Goal: Information Seeking & Learning: Check status

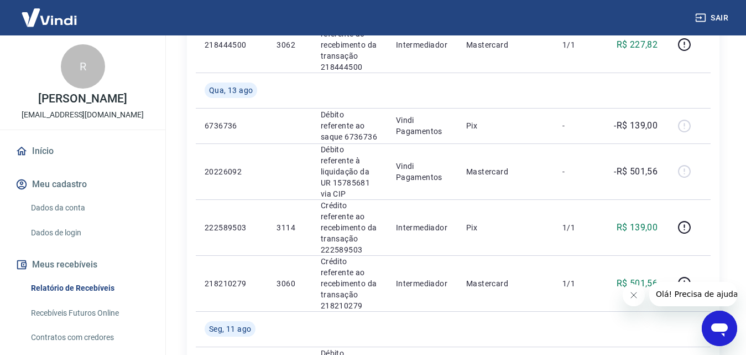
scroll to position [609, 0]
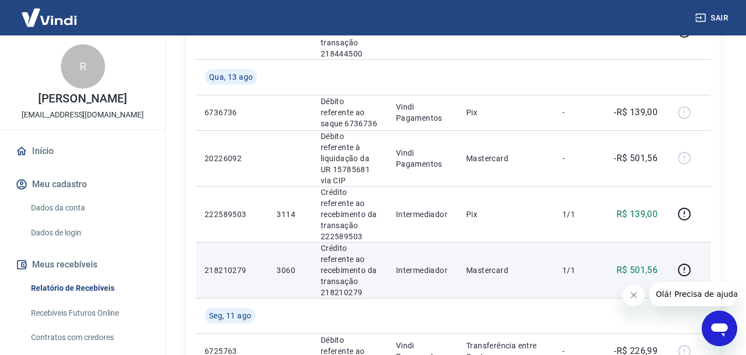
click at [280, 264] on p "3060" at bounding box center [290, 269] width 26 height 11
copy p "3060"
drag, startPoint x: 288, startPoint y: 233, endPoint x: 686, endPoint y: 236, distance: 397.8
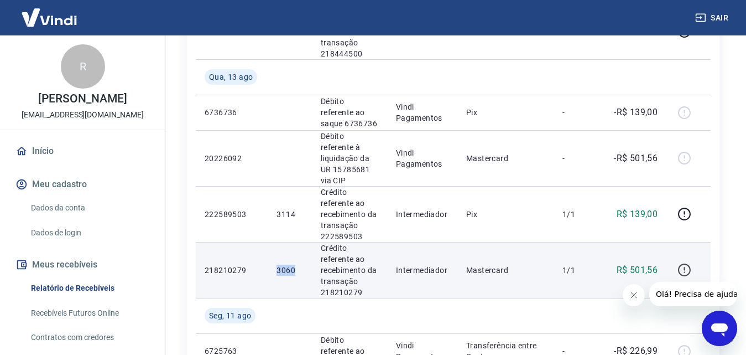
click at [686, 263] on icon "button" at bounding box center [685, 270] width 14 height 14
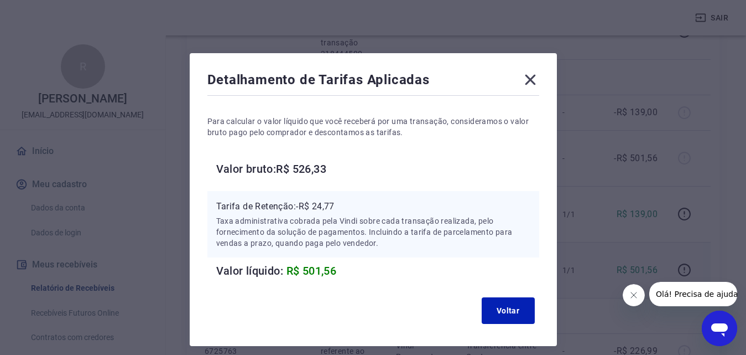
click at [529, 80] on icon at bounding box center [530, 80] width 11 height 11
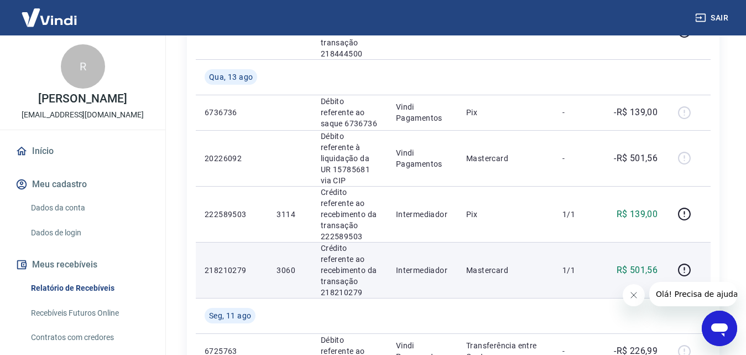
click at [280, 264] on p "3060" at bounding box center [290, 269] width 26 height 11
copy p "3060"
click at [639, 263] on p "R$ 501,56" at bounding box center [637, 269] width 41 height 13
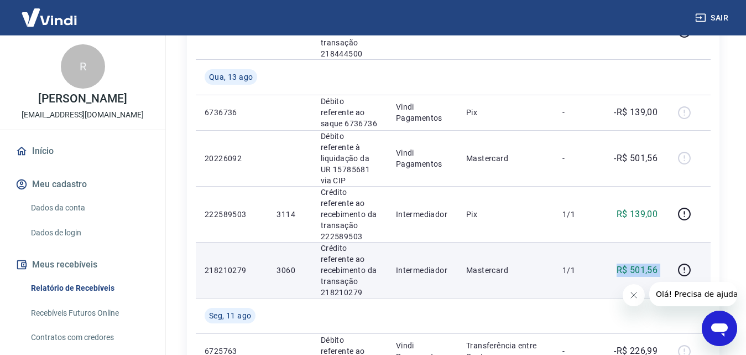
click at [639, 263] on p "R$ 501,56" at bounding box center [637, 269] width 41 height 13
click at [621, 263] on p "R$ 501,56" at bounding box center [637, 269] width 41 height 13
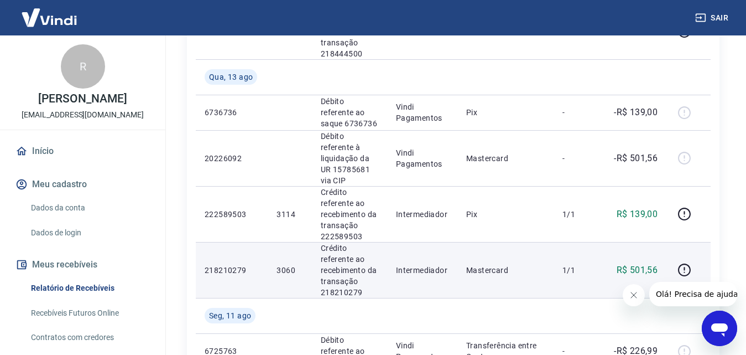
click at [284, 264] on p "3060" at bounding box center [290, 269] width 26 height 11
click at [360, 242] on p "Crédito referente ao recebimento da transação 218210279" at bounding box center [350, 269] width 58 height 55
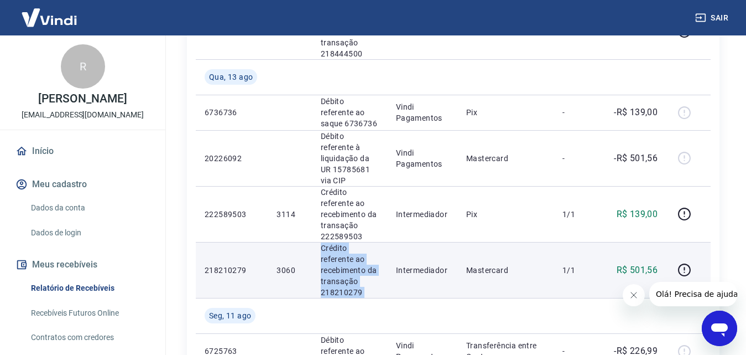
click at [360, 242] on p "Crédito referente ao recebimento da transação 218210279" at bounding box center [350, 269] width 58 height 55
click at [289, 264] on p "3060" at bounding box center [290, 269] width 26 height 11
copy p "3060"
